Goal: Use online tool/utility: Utilize a website feature to perform a specific function

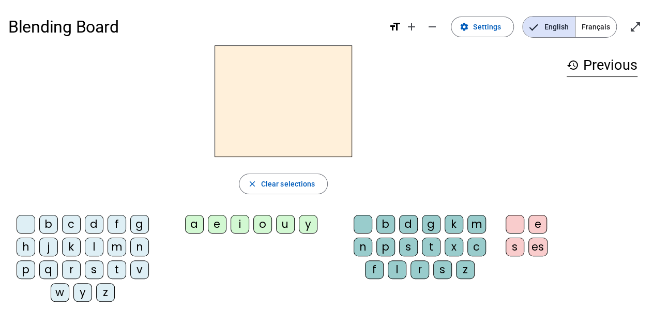
click at [584, 31] on span "Français" at bounding box center [596, 27] width 41 height 21
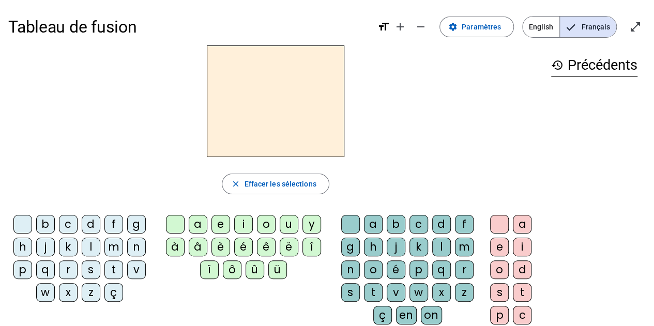
click at [119, 250] on div "m" at bounding box center [114, 247] width 19 height 19
click at [199, 223] on div "a" at bounding box center [198, 224] width 19 height 19
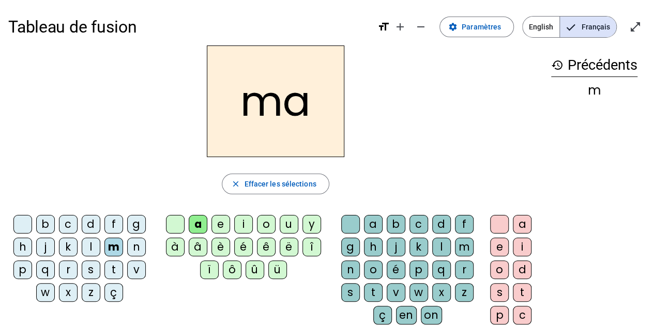
click at [89, 244] on div "l" at bounding box center [91, 247] width 19 height 19
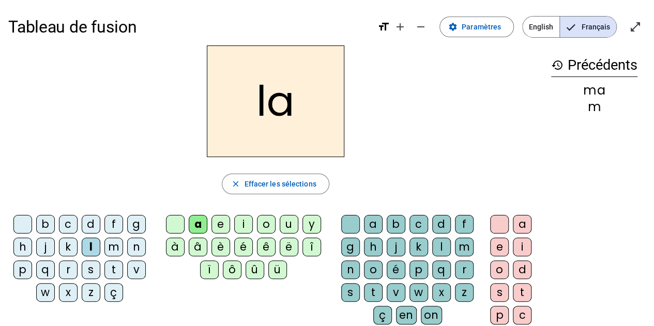
click at [217, 224] on div "e" at bounding box center [221, 224] width 19 height 19
click at [93, 218] on div "d" at bounding box center [91, 224] width 19 height 19
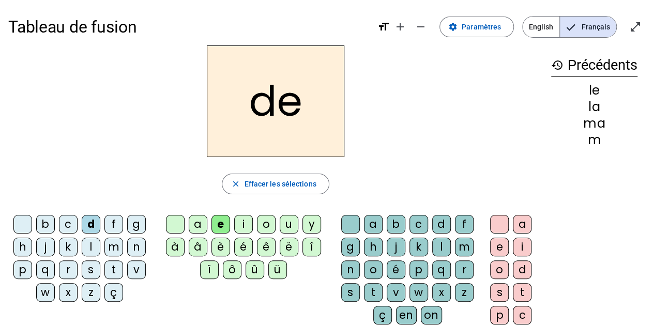
click at [291, 226] on div "u" at bounding box center [289, 224] width 19 height 19
click at [115, 265] on div "t" at bounding box center [114, 270] width 19 height 19
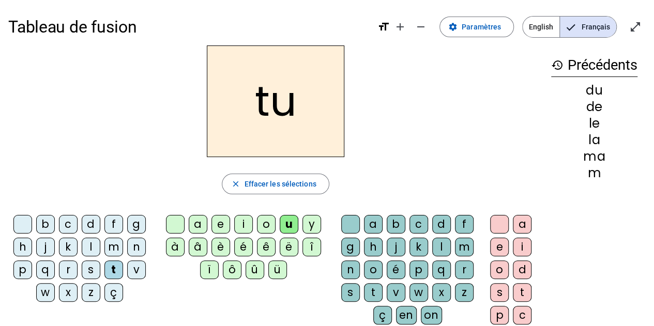
click at [199, 221] on div "a" at bounding box center [198, 224] width 19 height 19
click at [225, 226] on div "e" at bounding box center [221, 224] width 19 height 19
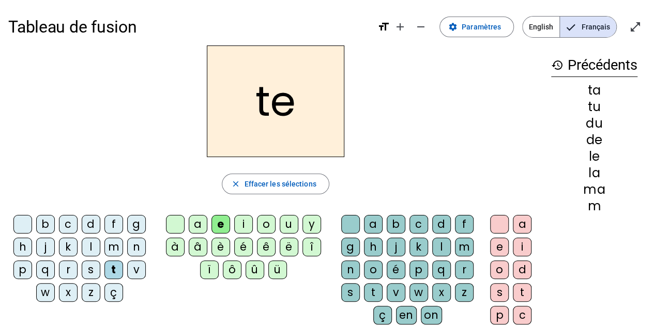
click at [113, 244] on div "m" at bounding box center [114, 247] width 19 height 19
